Goal: Navigation & Orientation: Find specific page/section

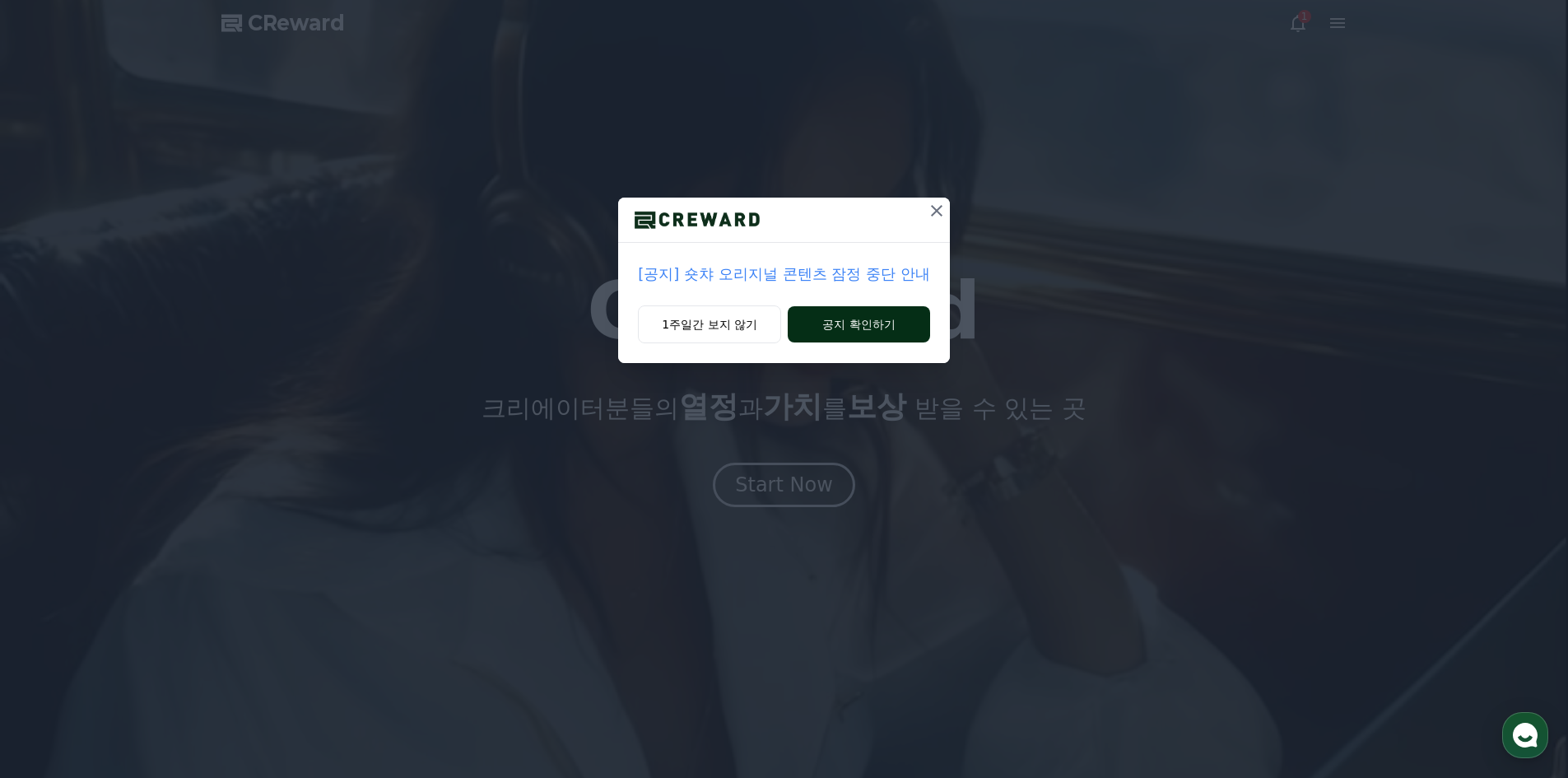
click at [855, 322] on button "공지 확인하기" at bounding box center [859, 324] width 142 height 36
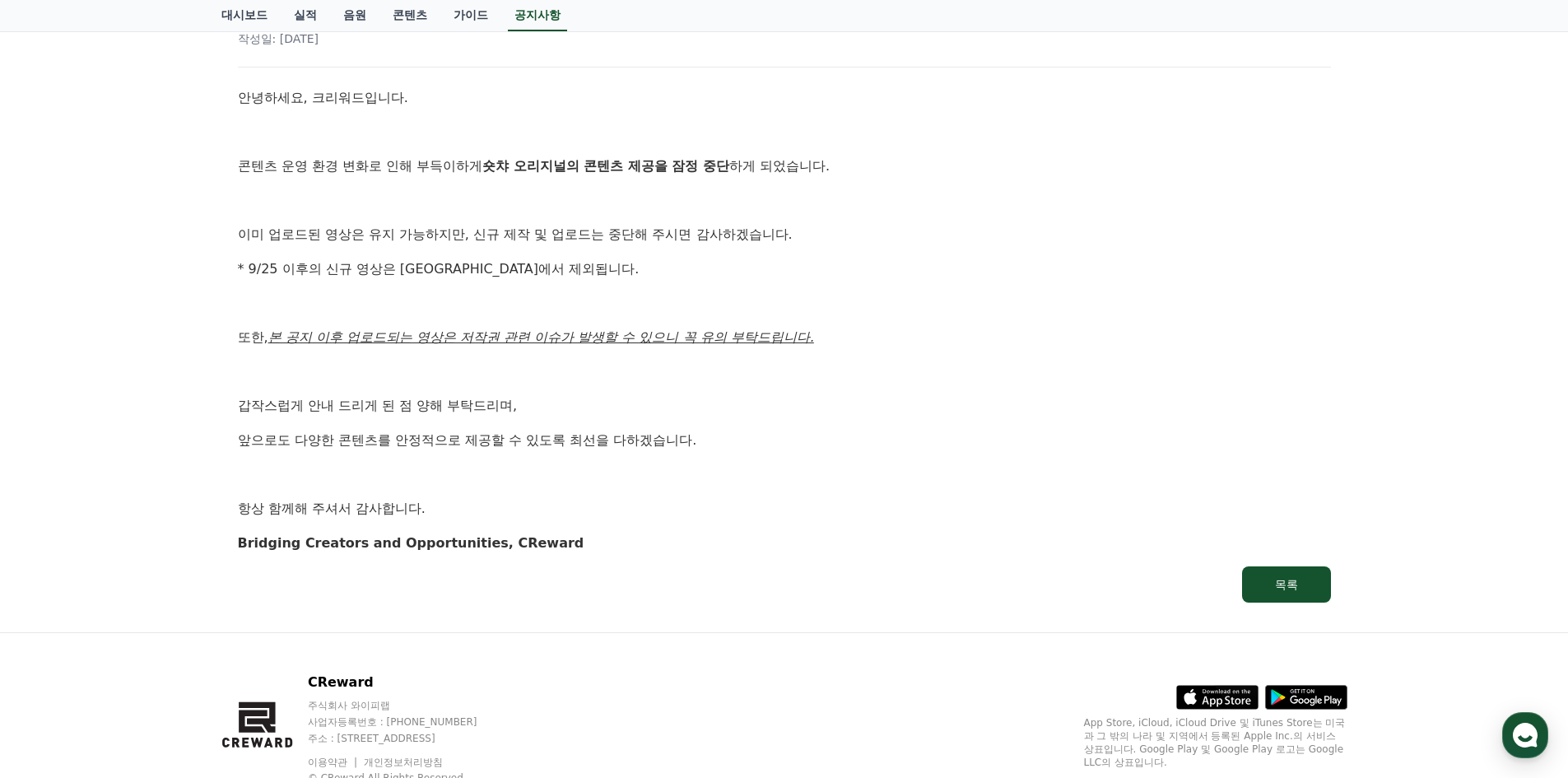
scroll to position [247, 0]
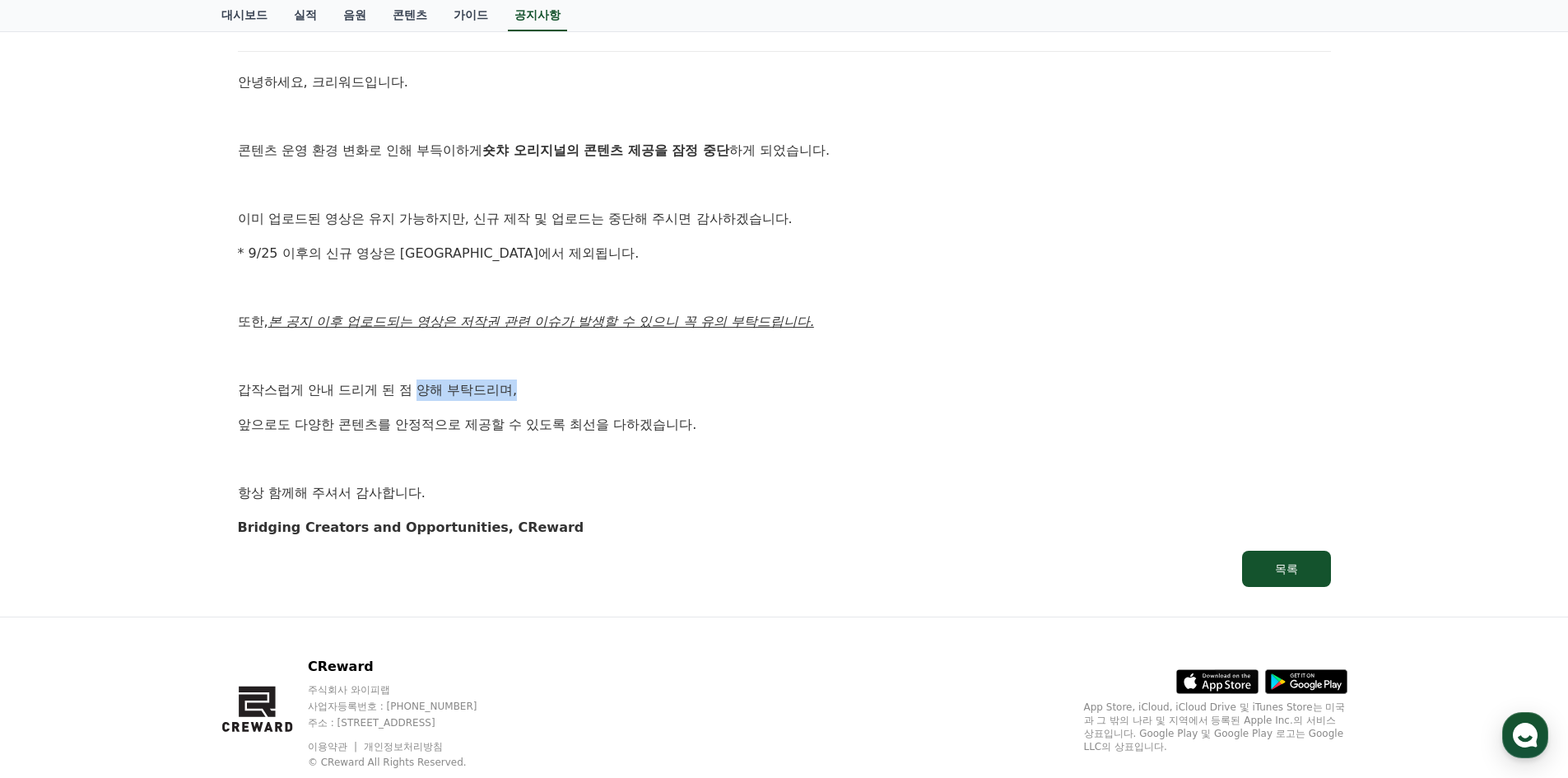
drag, startPoint x: 543, startPoint y: 383, endPoint x: 577, endPoint y: 443, distance: 69.0
click at [553, 383] on p "갑작스럽게 안내 드리게 된 점 양해 부탁드리며," at bounding box center [785, 390] width 1093 height 21
click at [581, 451] on p at bounding box center [785, 459] width 1093 height 21
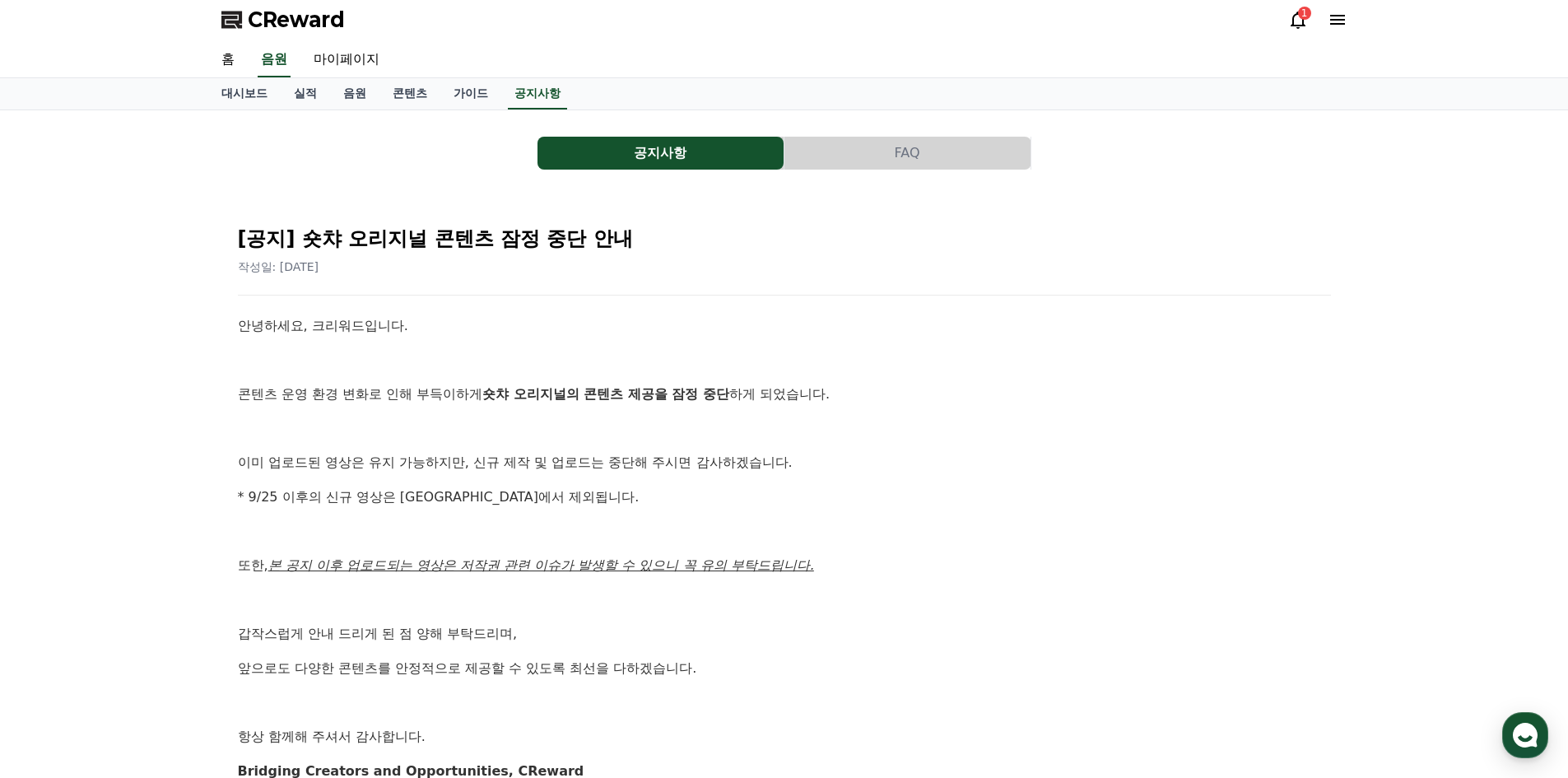
scroll to position [0, 0]
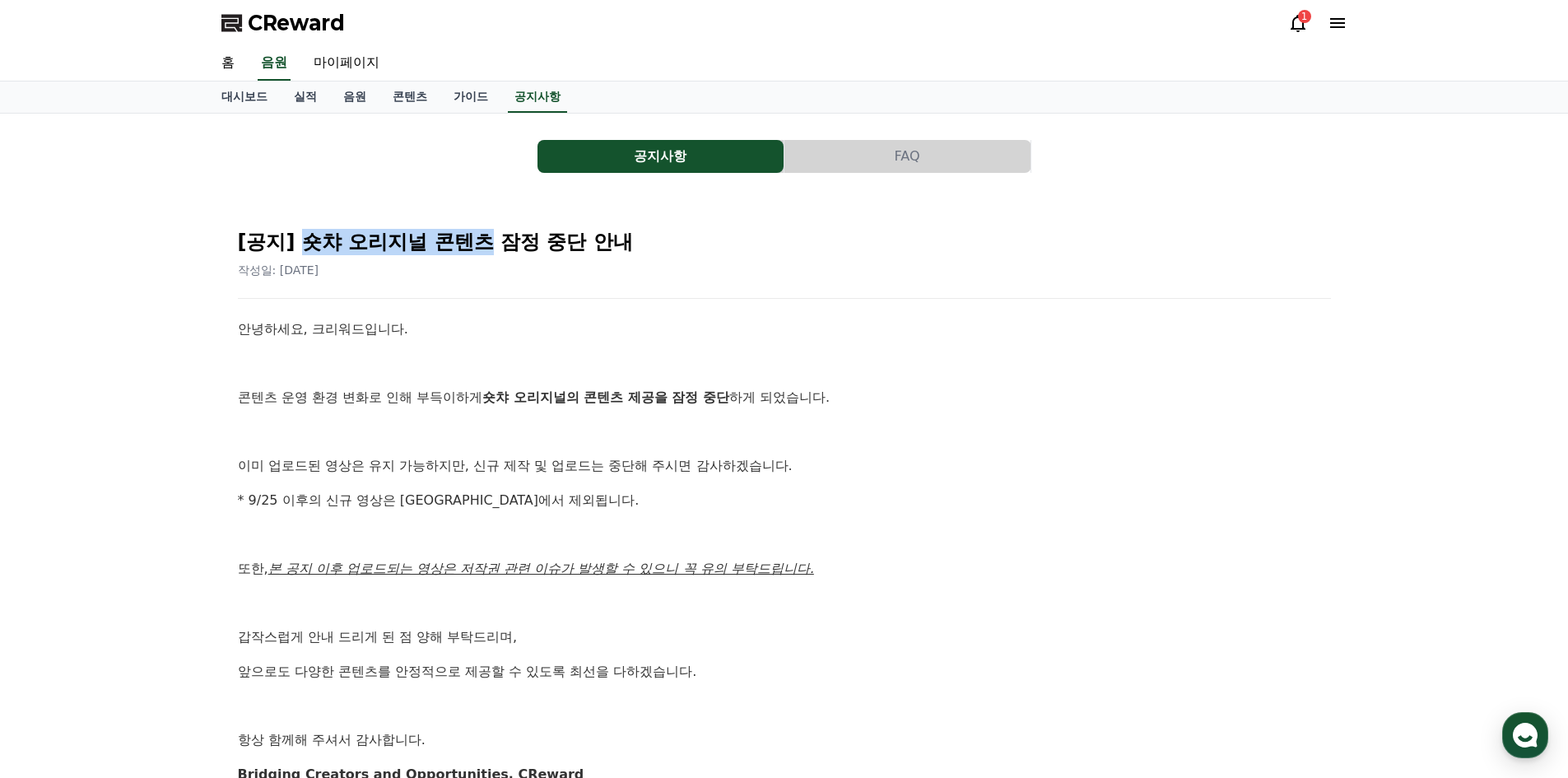
drag, startPoint x: 305, startPoint y: 242, endPoint x: 492, endPoint y: 231, distance: 187.3
click at [491, 225] on div "[공지] 숏챠 오리지널 콘텐츠 잠정 중단 안내 작성일: [DATE]" at bounding box center [785, 248] width 1093 height 63
copy h2 "숏챠 오리지널 콘텐츠"
drag, startPoint x: 267, startPoint y: 395, endPoint x: 254, endPoint y: 397, distance: 13.2
click at [266, 395] on p "콘텐츠 운영 환경 변화로 인해 부득이하게 숏챠 오리지널의 콘텐츠 제공을 잠정 중단 하게 되었습니다." at bounding box center [785, 397] width 1093 height 21
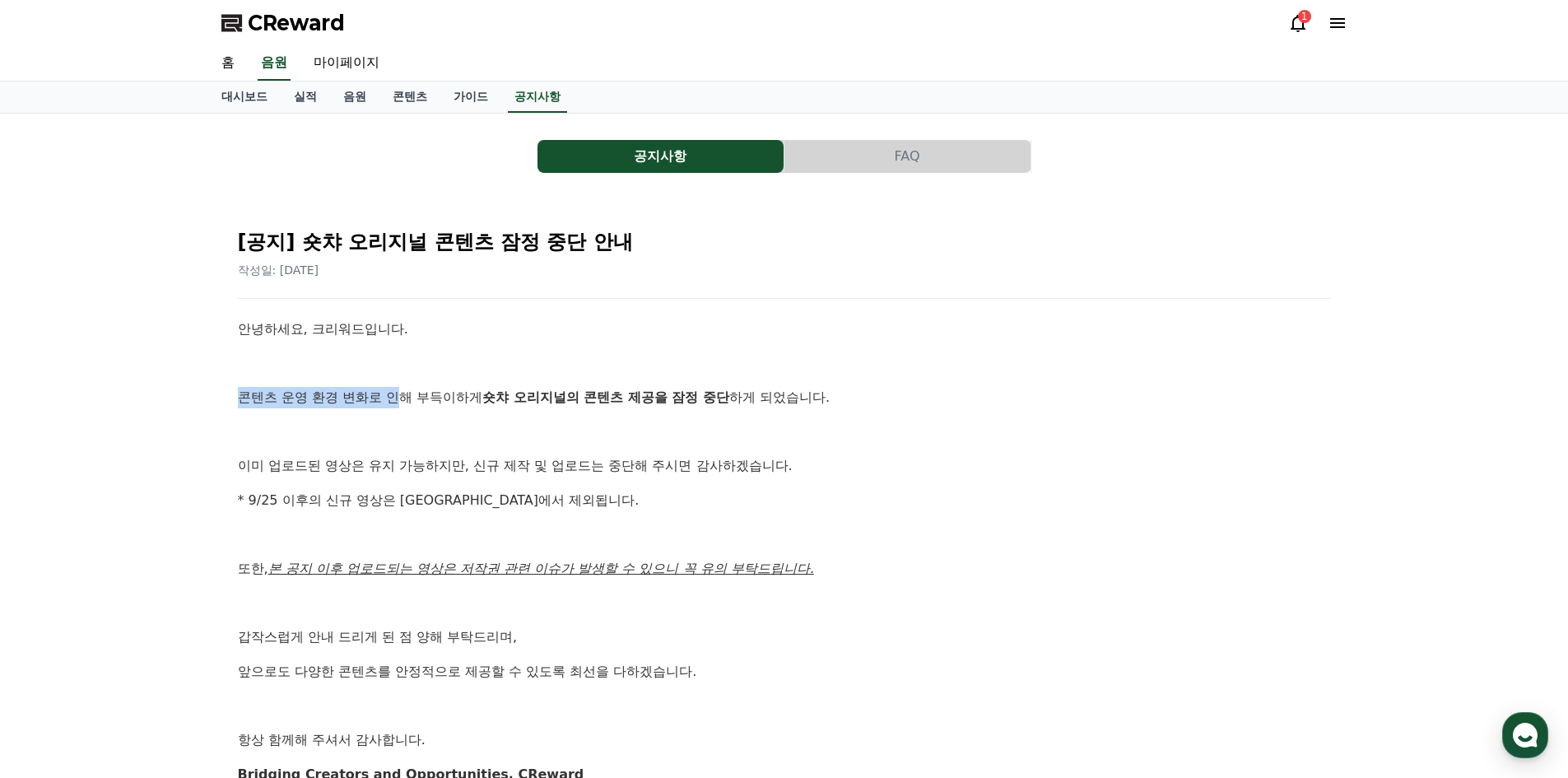
drag, startPoint x: 222, startPoint y: 401, endPoint x: 421, endPoint y: 402, distance: 199.0
click at [421, 402] on div "[공지] 숏챠 오리지널 콘텐츠 잠정 중단 안내 작성일: [DATE] 안녕하세요, 크리워드입니다. 콘텐츠 운영 환경 변화로 인해 부득이하게 숏챠…" at bounding box center [784, 525] width 1126 height 651
click at [416, 449] on div "안녕하세요, 크리워드입니다. 콘텐츠 운영 환경 변화로 인해 부득이하게 숏챠 오리지널의 콘텐츠 제공을 잠정 중단 하게 되었습니다. 이미 업로드된…" at bounding box center [785, 552] width 1093 height 467
drag, startPoint x: 298, startPoint y: 462, endPoint x: 470, endPoint y: 470, distance: 172.2
click at [459, 473] on p "이미 업로드된 영상은 유지 가능하지만, 신규 제작 및 업로드는 중단해 주시면 감사하겠습니다." at bounding box center [785, 466] width 1093 height 21
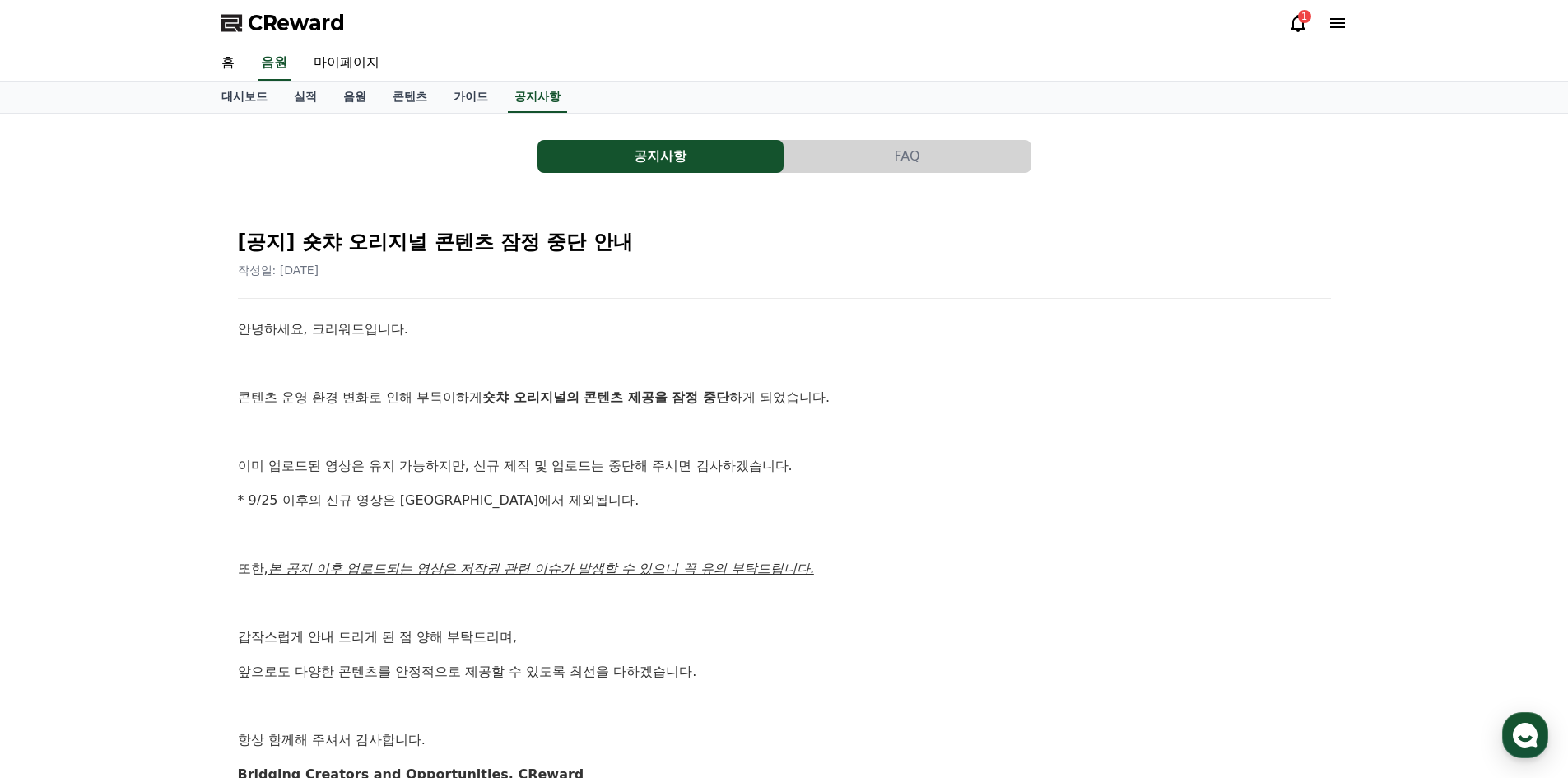
click at [469, 473] on p "이미 업로드된 영상은 유지 가능하지만, 신규 제작 및 업로드는 중단해 주시면 감사하겠습니다." at bounding box center [785, 466] width 1093 height 21
click at [485, 104] on link "가이드" at bounding box center [471, 97] width 61 height 31
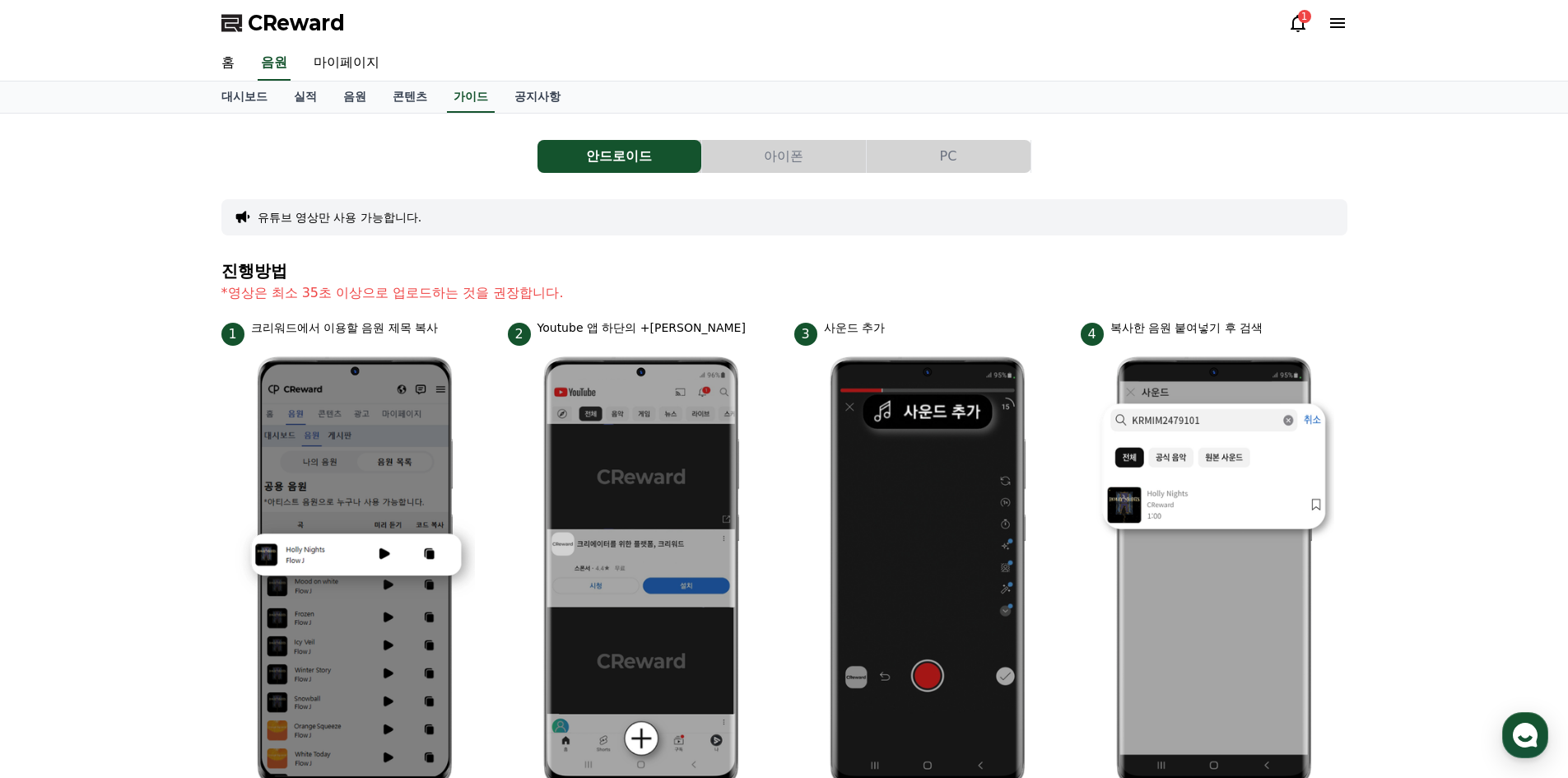
click at [1296, 23] on icon at bounding box center [1297, 22] width 19 height 19
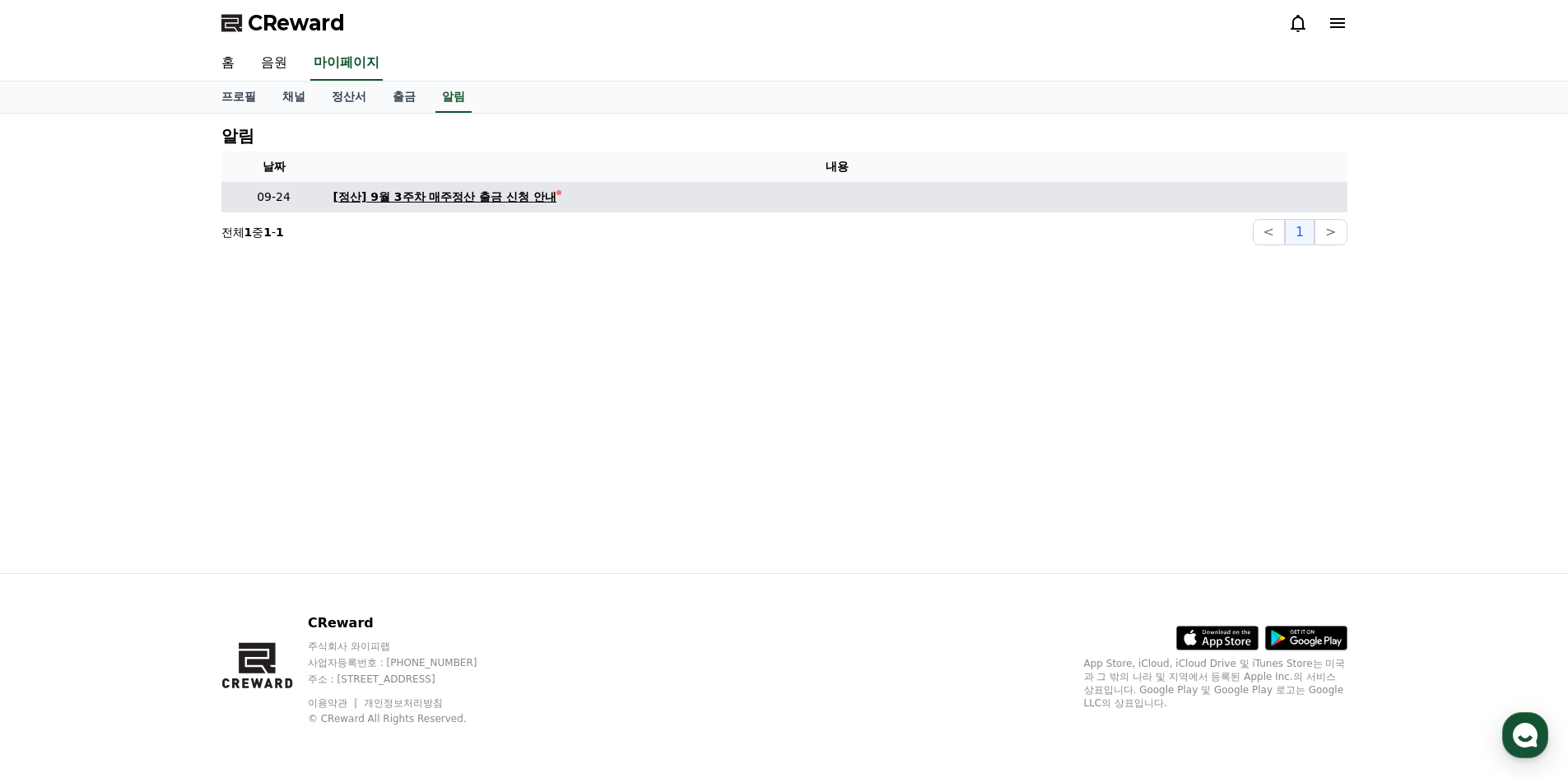
click at [510, 204] on div "[정산] 9월 3주차 매주정산 출금 신청 안내" at bounding box center [445, 197] width 223 height 18
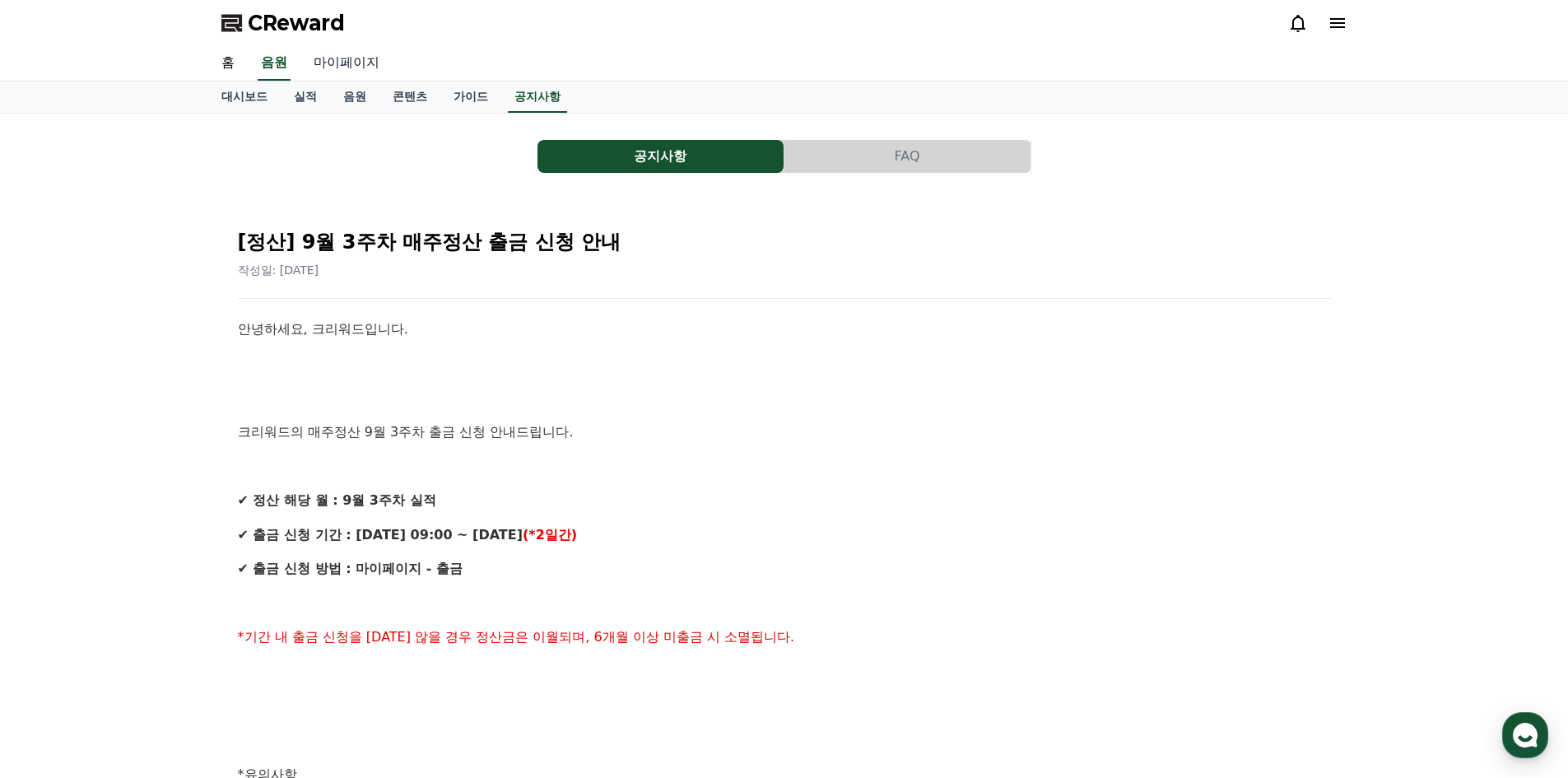
click at [343, 69] on link "마이페이지" at bounding box center [346, 63] width 92 height 34
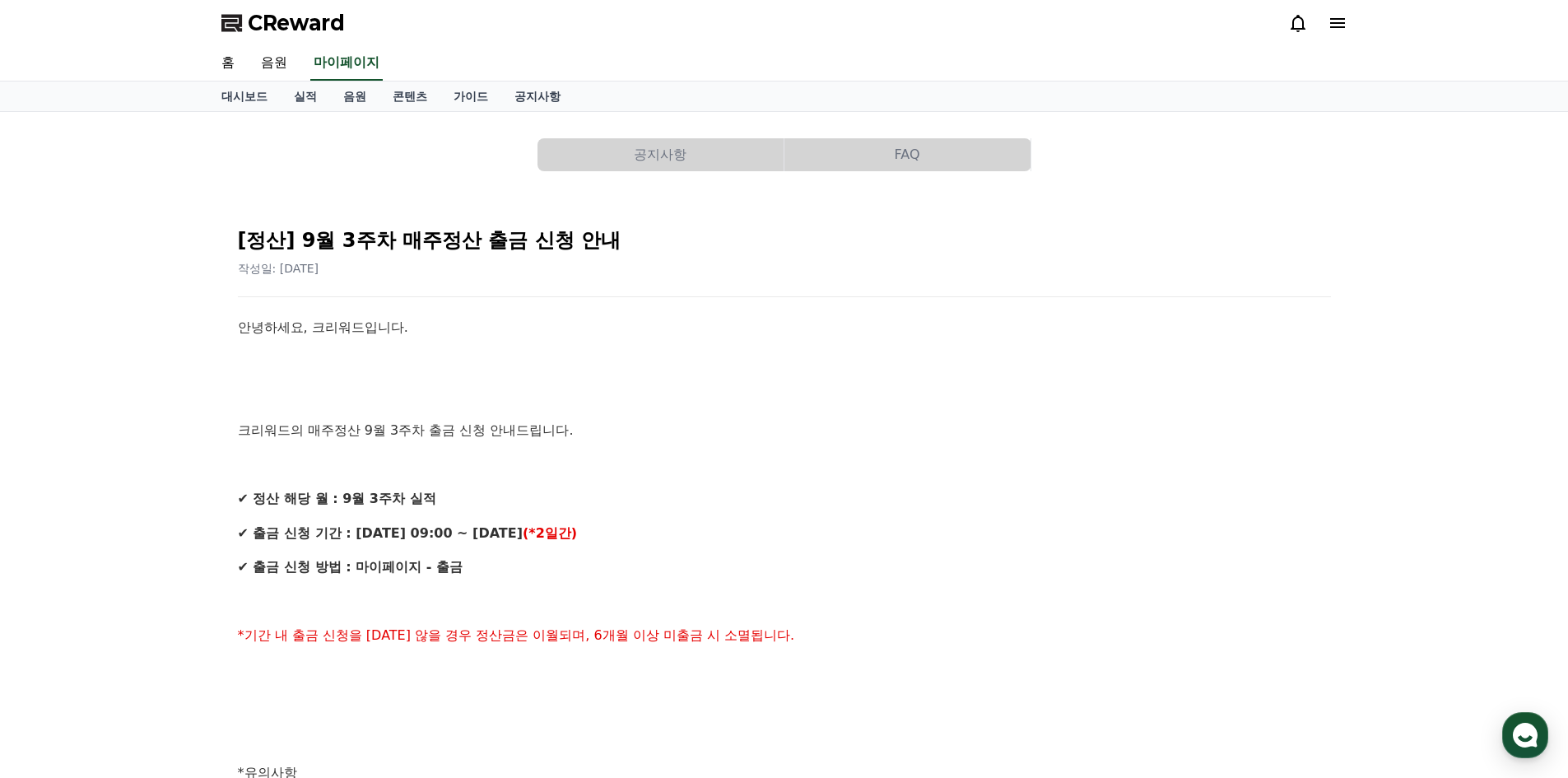
select select "**********"
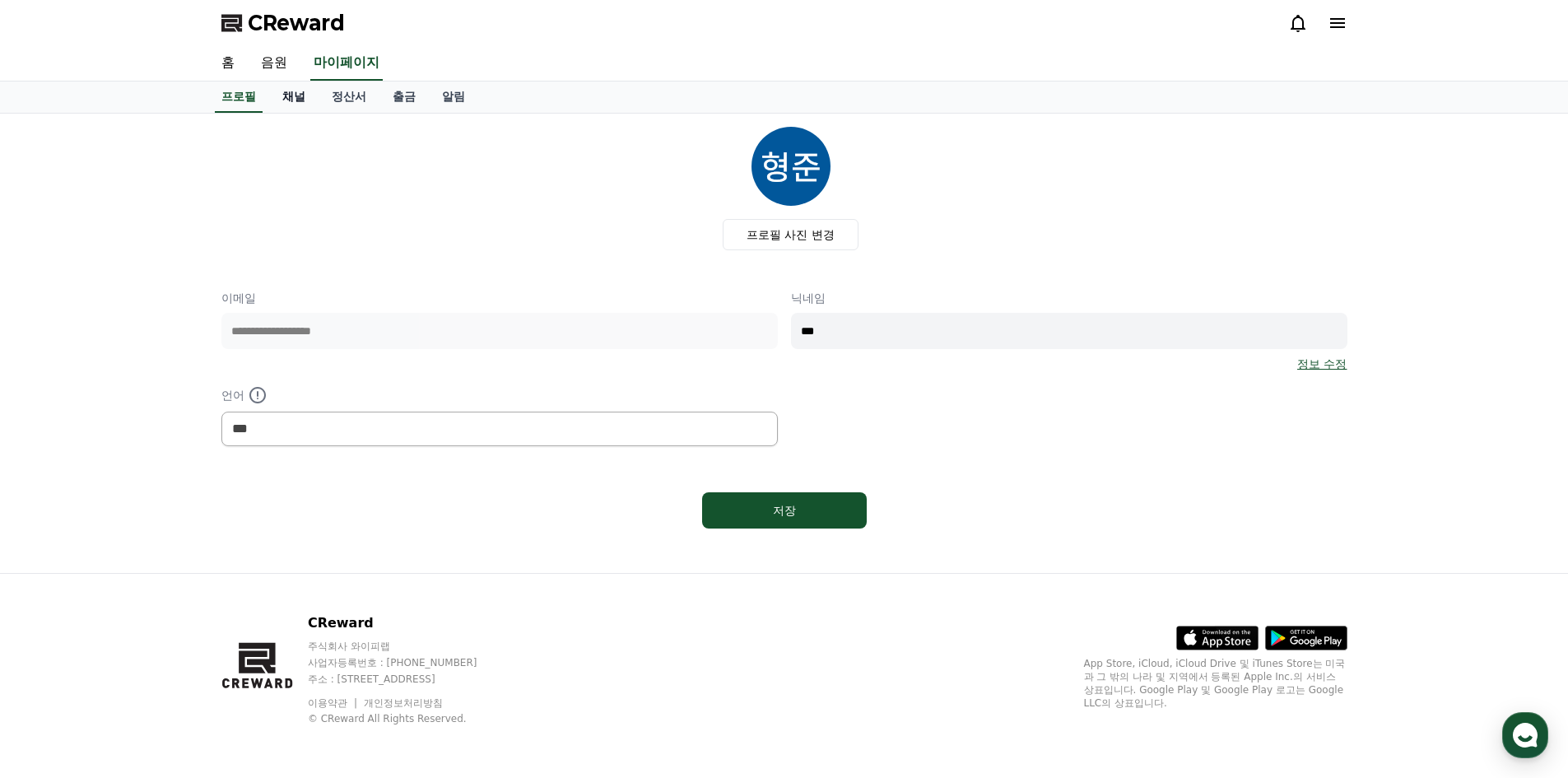
click at [299, 97] on link "채널" at bounding box center [293, 97] width 49 height 31
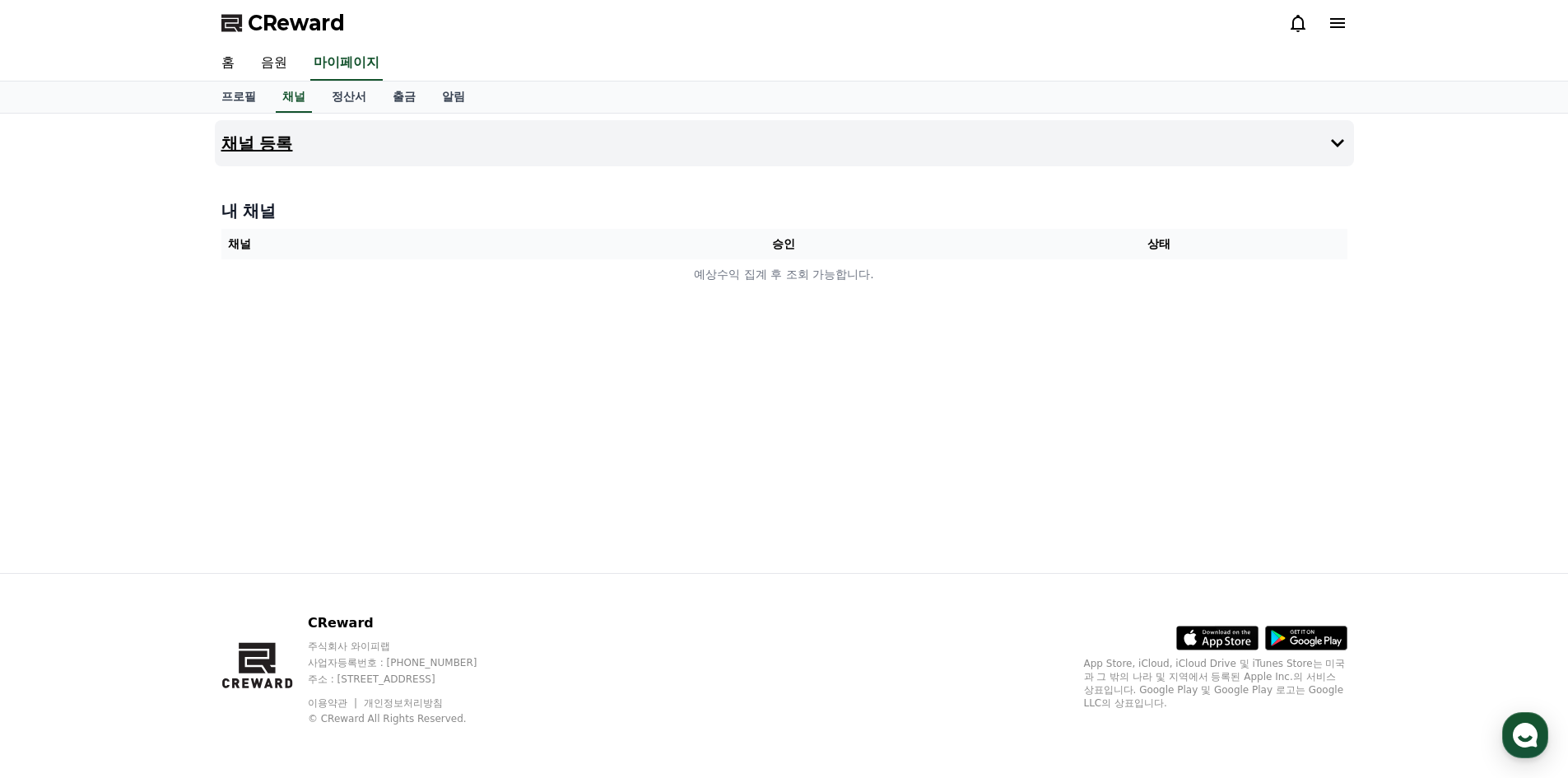
click at [1333, 141] on icon at bounding box center [1337, 143] width 13 height 8
